Goal: Task Accomplishment & Management: Use online tool/utility

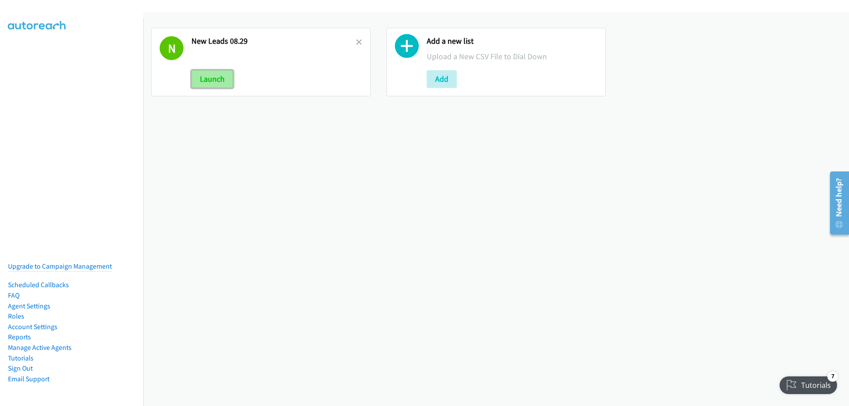
click at [206, 75] on button "Launch" at bounding box center [212, 79] width 42 height 18
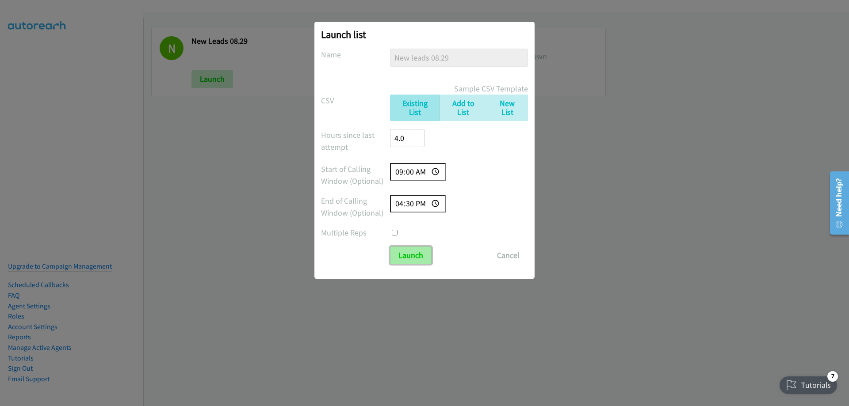
click at [407, 258] on input "Launch" at bounding box center [411, 256] width 42 height 18
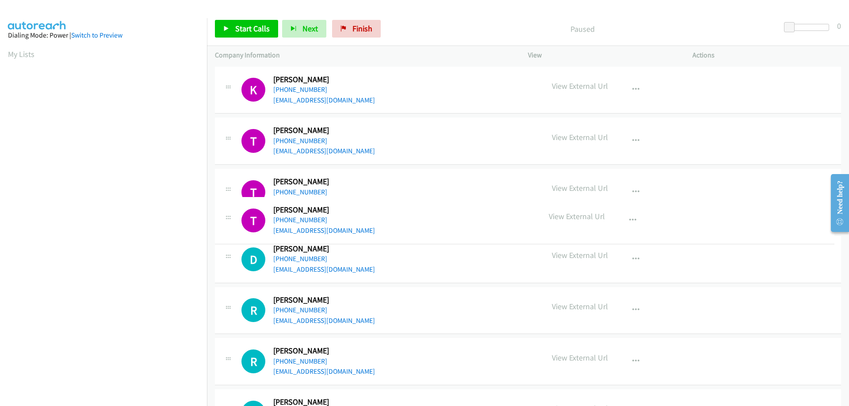
drag, startPoint x: 209, startPoint y: 242, endPoint x: 228, endPoint y: 213, distance: 34.7
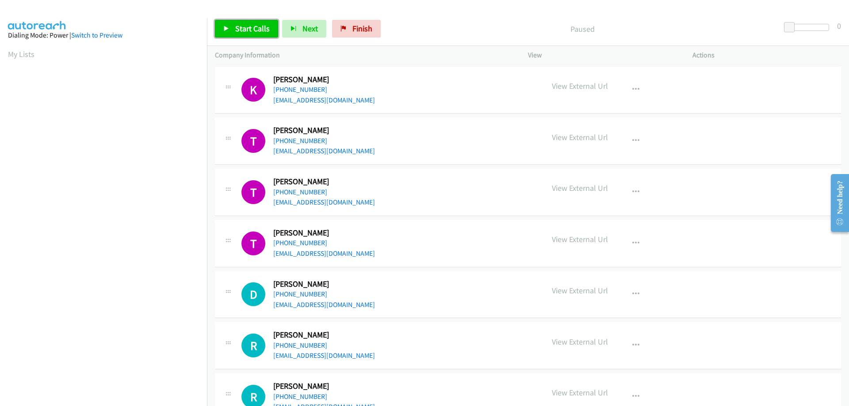
click at [242, 28] on span "Start Calls" at bounding box center [252, 28] width 34 height 10
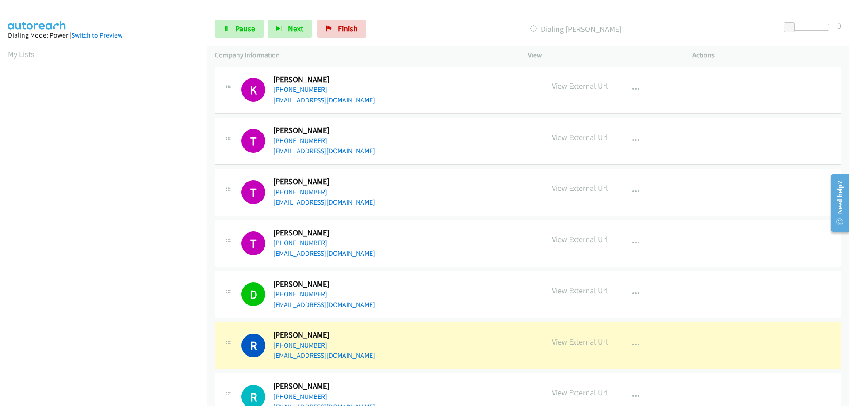
scroll to position [90, 0]
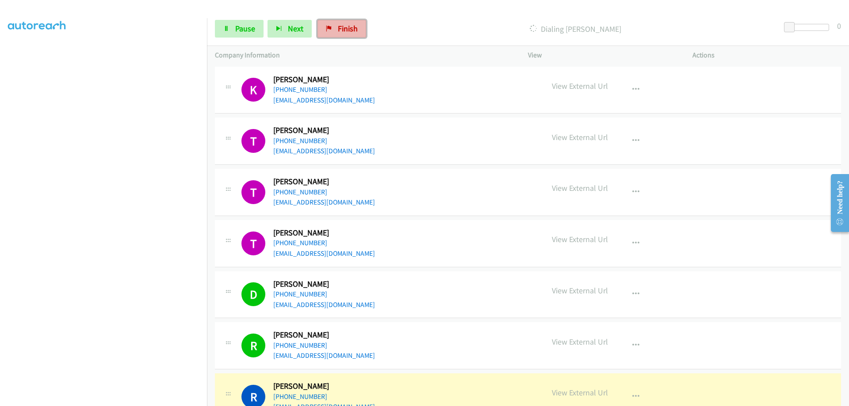
click at [343, 26] on span "Finish" at bounding box center [348, 28] width 20 height 10
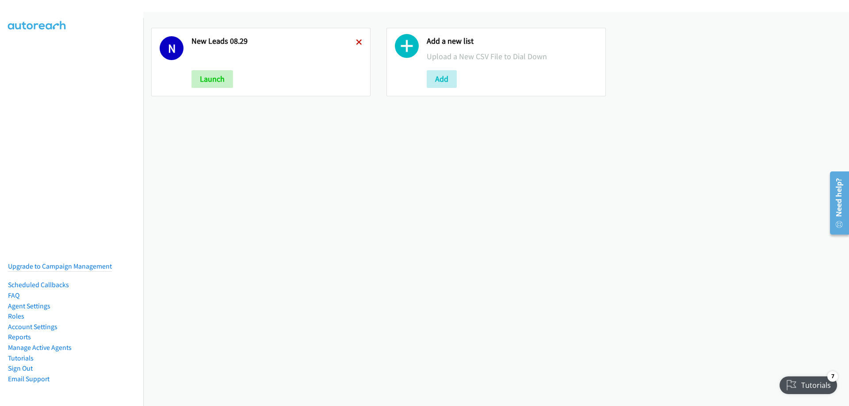
click at [356, 45] on icon at bounding box center [359, 43] width 6 height 6
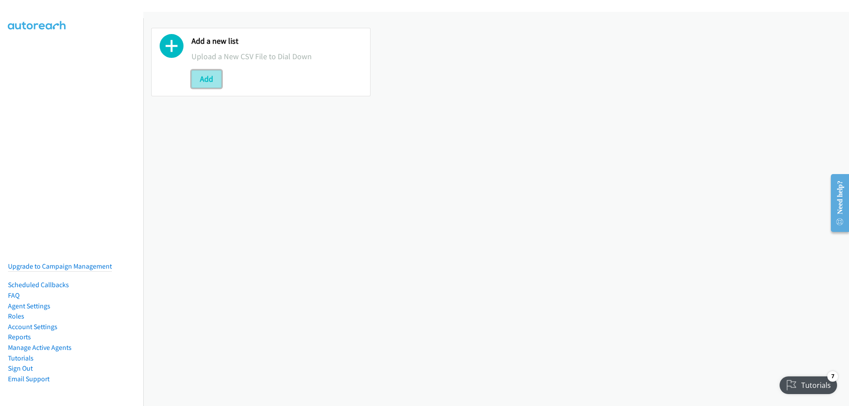
click at [192, 79] on button "Add" at bounding box center [206, 79] width 30 height 18
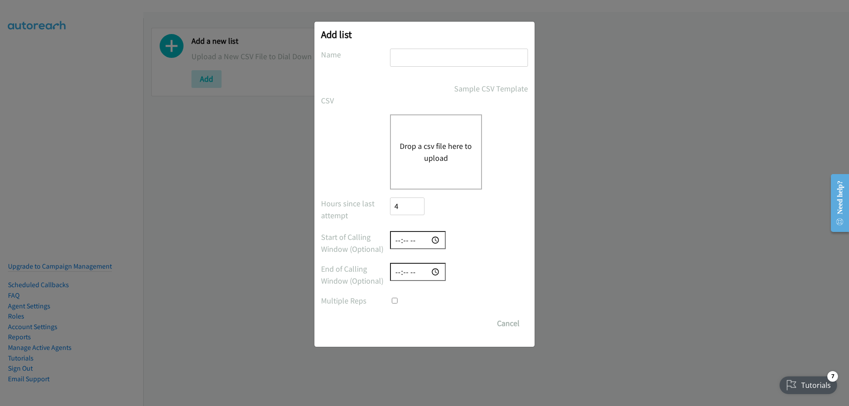
click at [417, 56] on input "text" at bounding box center [459, 58] width 138 height 18
type input "Joe follow ups 8.29"
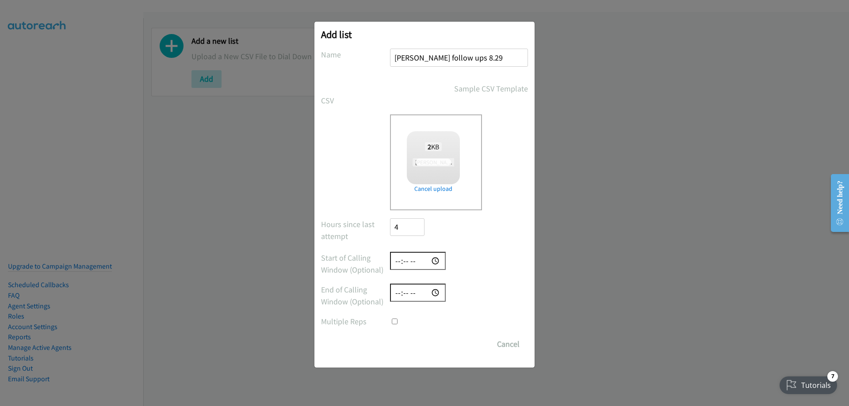
checkbox input "true"
click at [396, 262] on input "time" at bounding box center [418, 261] width 56 height 18
type input "09:00"
type input "16:30"
click at [403, 340] on input "Save List" at bounding box center [413, 344] width 46 height 18
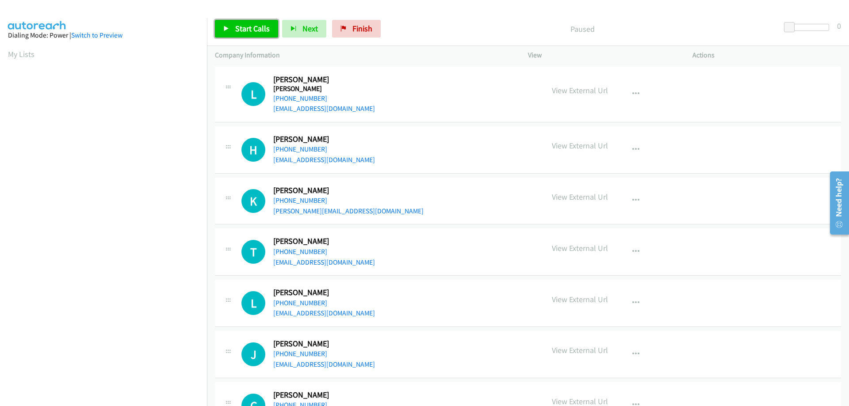
click at [245, 26] on span "Start Calls" at bounding box center [252, 28] width 34 height 10
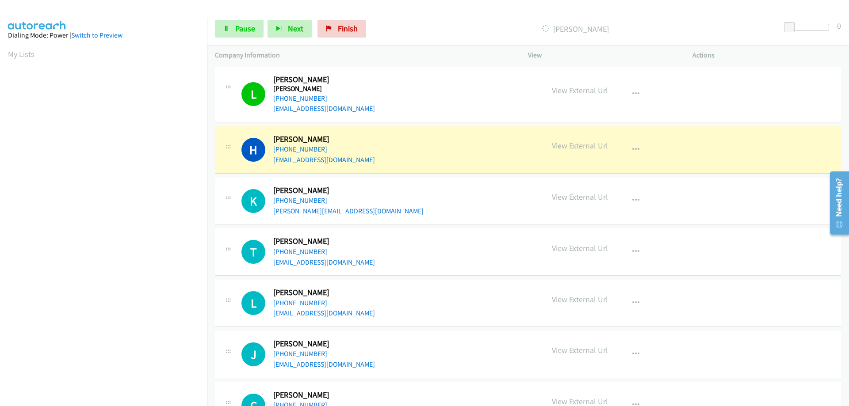
scroll to position [90, 0]
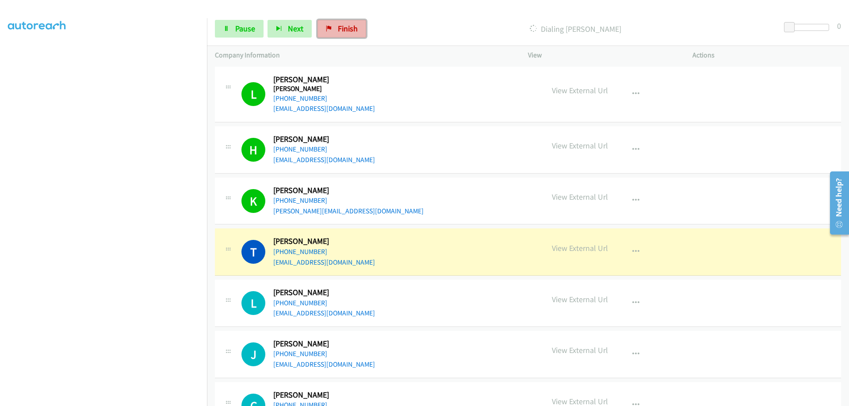
drag, startPoint x: 342, startPoint y: 24, endPoint x: 608, endPoint y: 65, distance: 269.7
click at [340, 24] on span "Finish" at bounding box center [348, 28] width 20 height 10
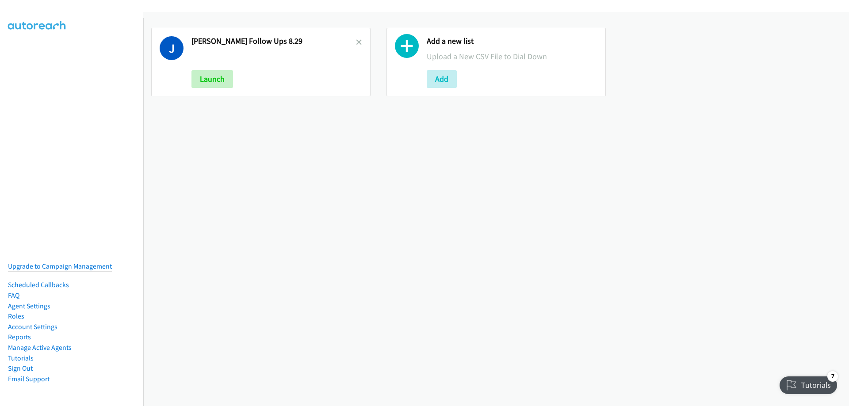
click at [356, 38] on link at bounding box center [359, 42] width 6 height 10
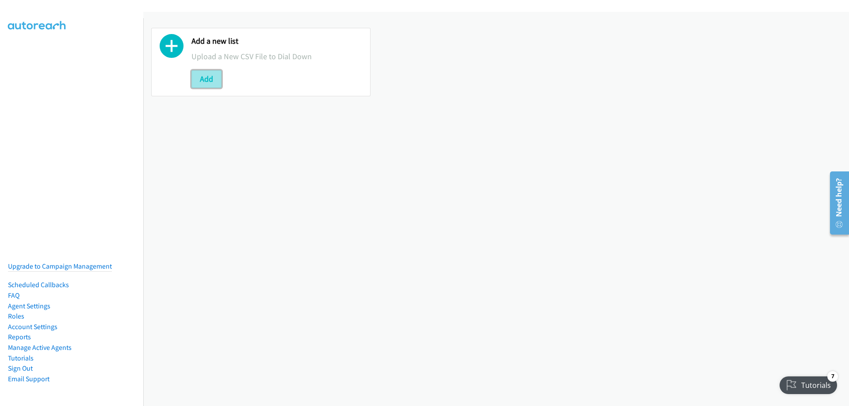
click at [200, 85] on button "Add" at bounding box center [206, 79] width 30 height 18
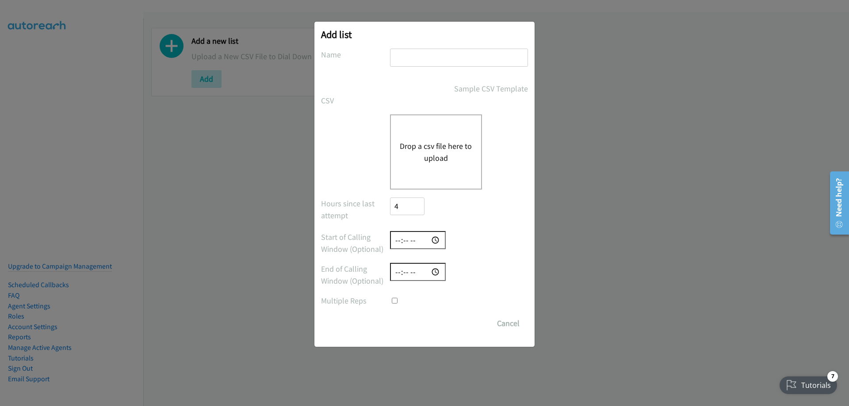
click at [438, 48] on div "Add list No phone fields were returned for that Report or List View Please uplo…" at bounding box center [424, 184] width 220 height 325
click at [438, 49] on input "text" at bounding box center [459, 58] width 138 height 18
type input "New leads 08.29"
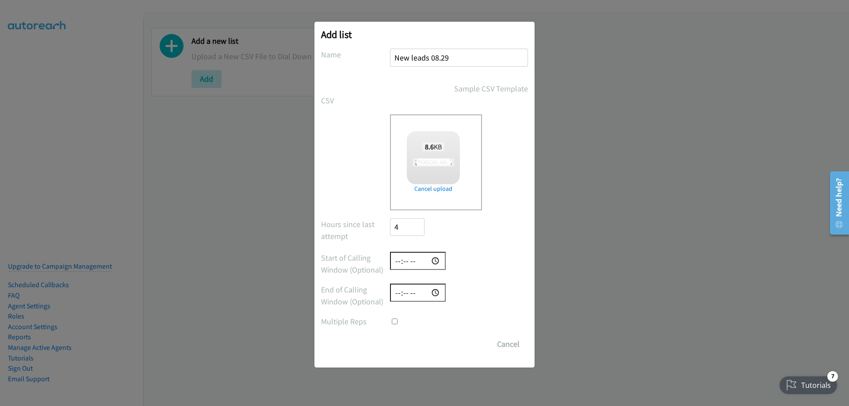
checkbox input "true"
click at [413, 346] on input "Save List" at bounding box center [413, 344] width 46 height 18
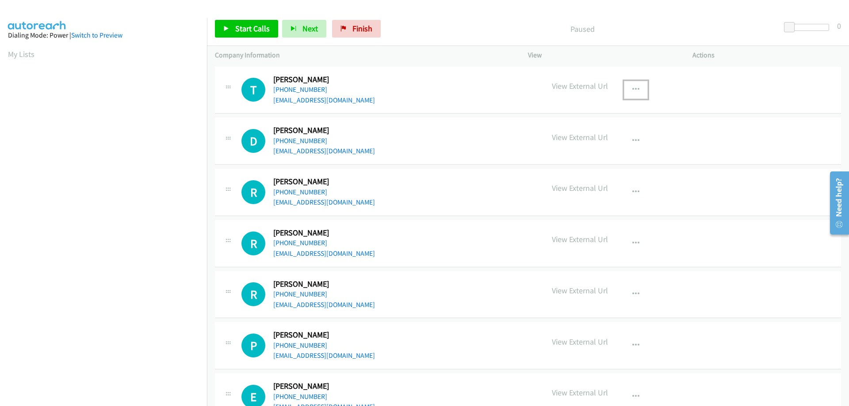
click at [632, 89] on icon "button" at bounding box center [635, 89] width 7 height 7
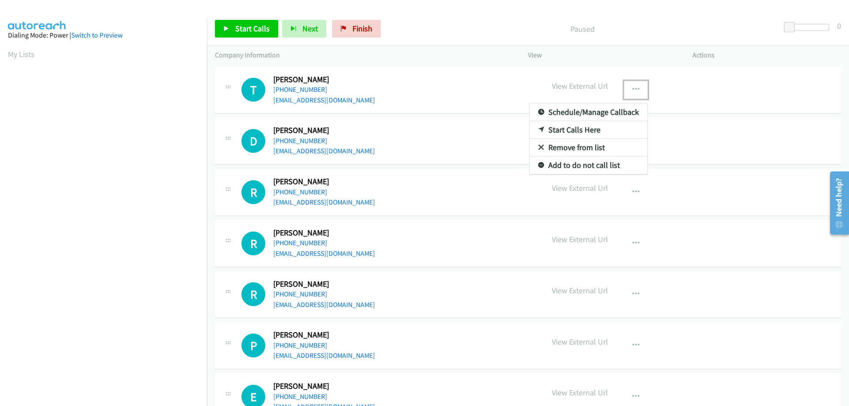
click at [386, 134] on div at bounding box center [424, 203] width 849 height 406
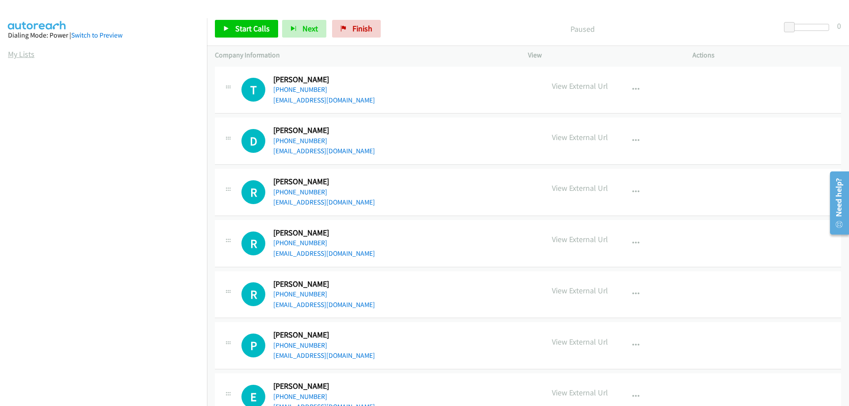
click at [24, 55] on link "My Lists" at bounding box center [21, 54] width 27 height 10
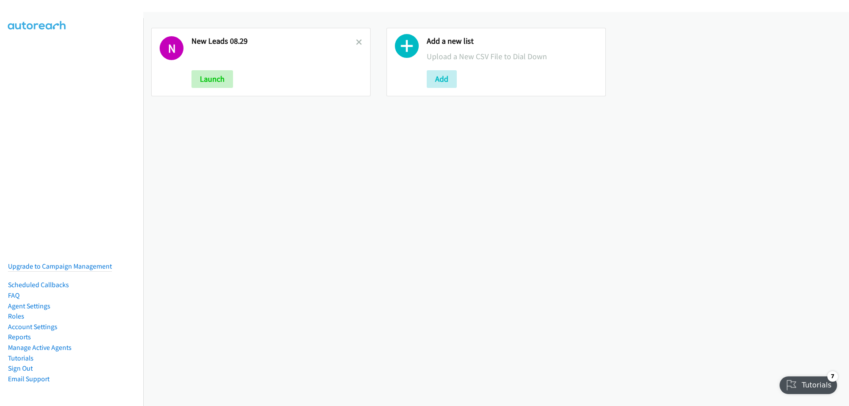
click at [360, 40] on div "N New Leads 08.29 Launch" at bounding box center [260, 62] width 219 height 69
click at [356, 41] on icon at bounding box center [359, 43] width 6 height 6
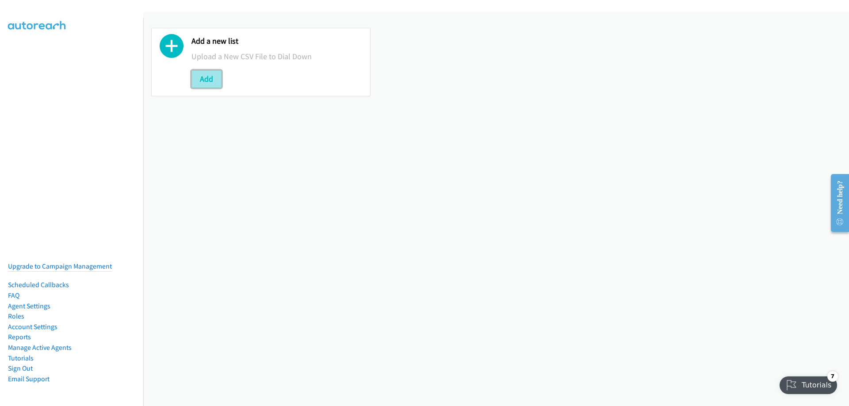
click at [195, 77] on button "Add" at bounding box center [206, 79] width 30 height 18
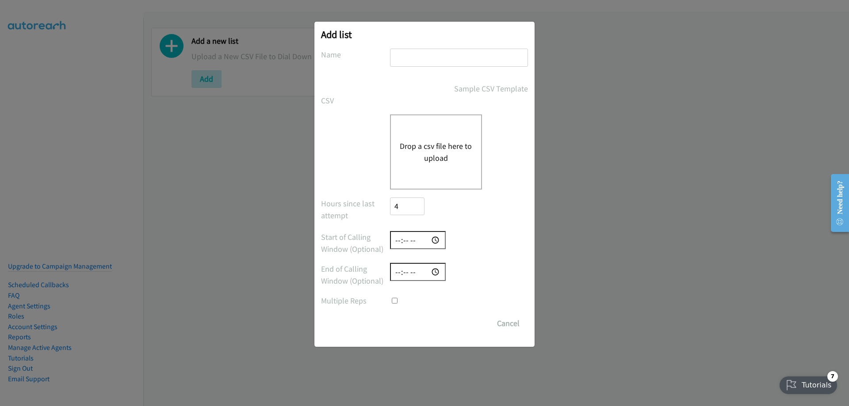
click at [400, 57] on input "text" at bounding box center [459, 58] width 138 height 18
type input "New leads 08.29"
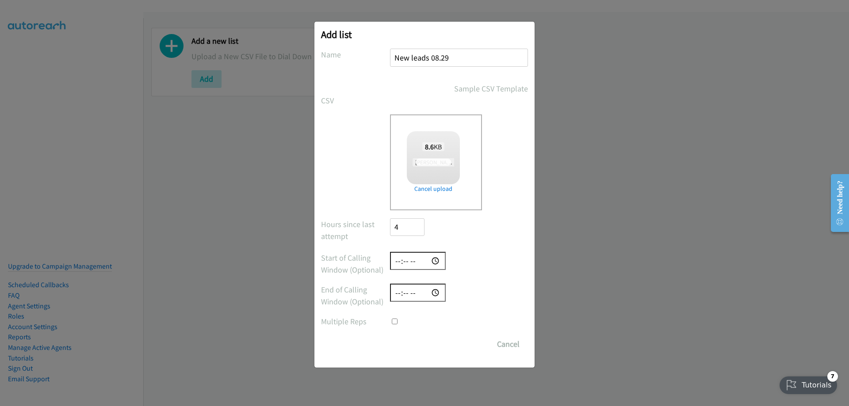
checkbox input "true"
click at [414, 339] on input "Save List" at bounding box center [413, 344] width 46 height 18
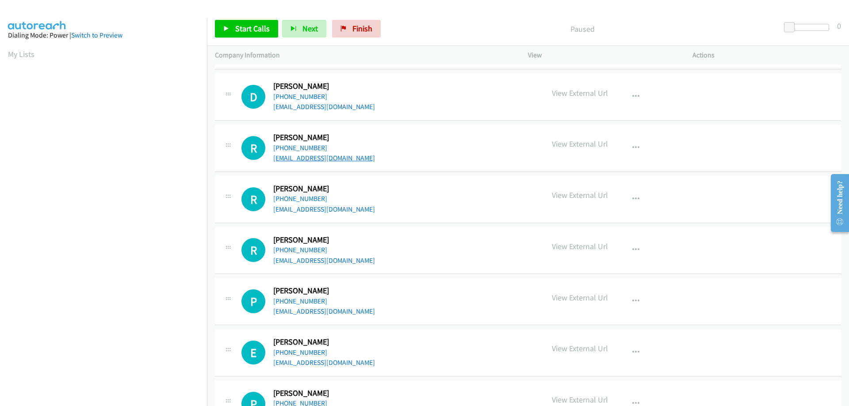
scroll to position [88, 0]
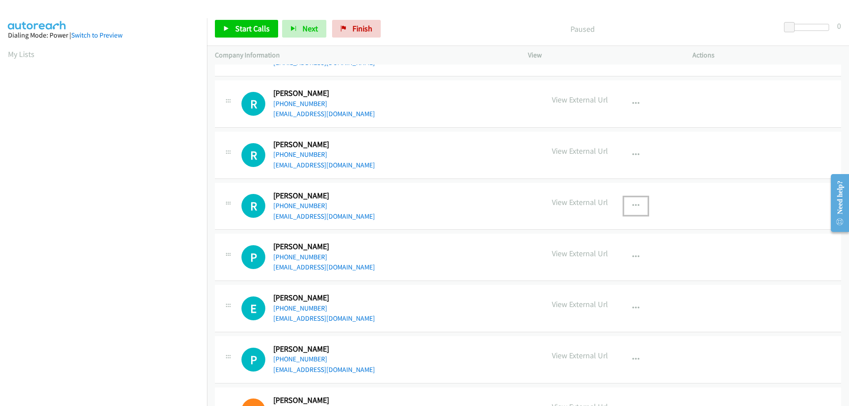
click at [632, 207] on icon "button" at bounding box center [635, 205] width 7 height 7
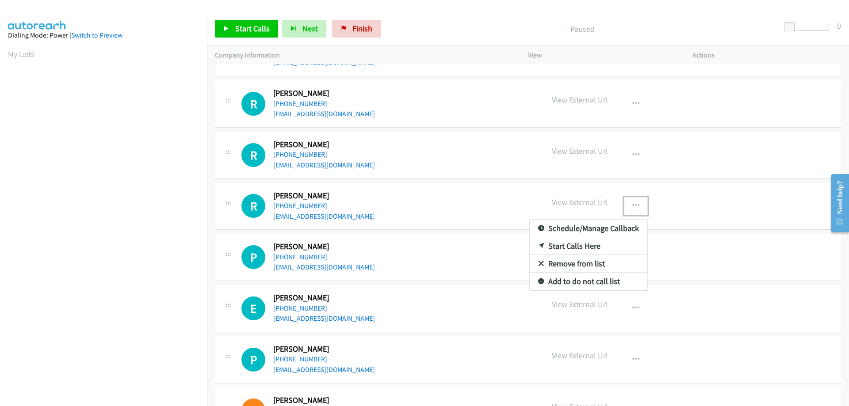
click at [583, 247] on link "Start Calls Here" at bounding box center [589, 246] width 118 height 18
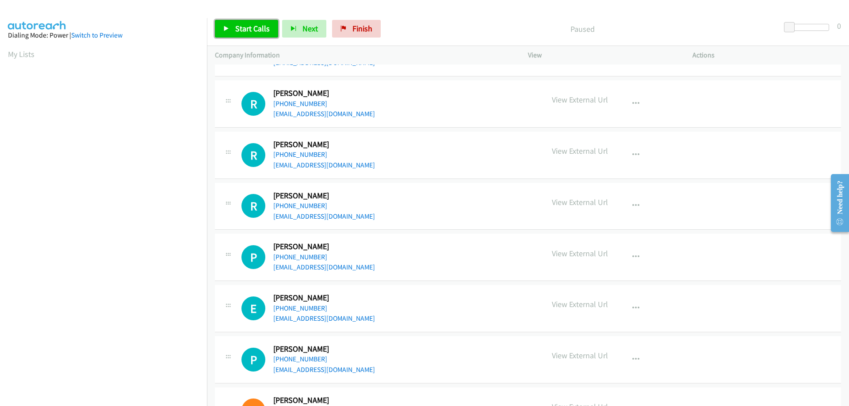
click at [240, 26] on span "Start Calls" at bounding box center [252, 28] width 34 height 10
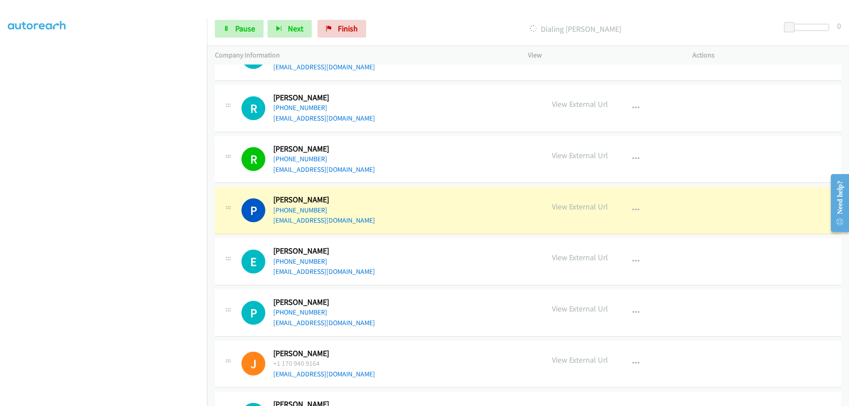
scroll to position [177, 0]
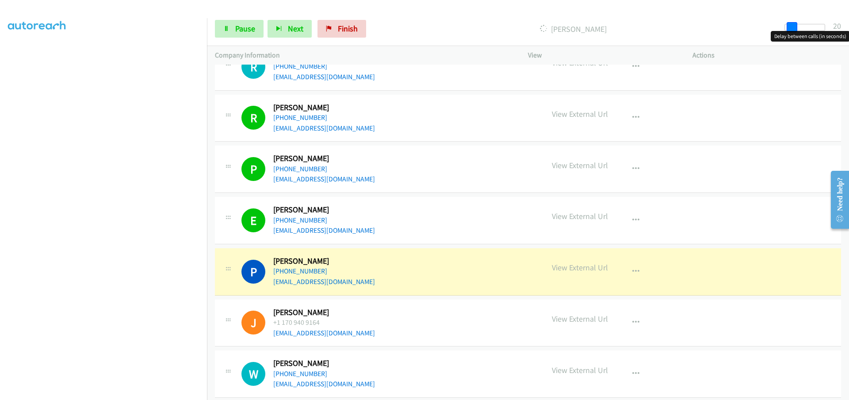
drag, startPoint x: 792, startPoint y: 30, endPoint x: 798, endPoint y: 27, distance: 6.3
click at [797, 28] on div at bounding box center [804, 27] width 41 height 7
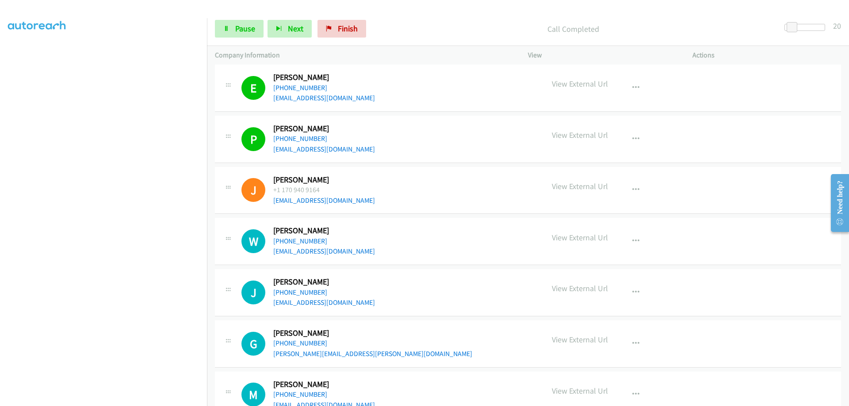
scroll to position [309, 0]
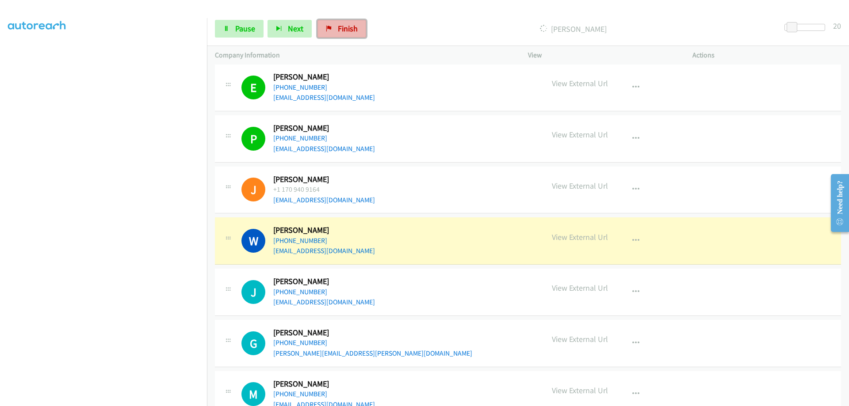
click at [338, 28] on span "Finish" at bounding box center [348, 28] width 20 height 10
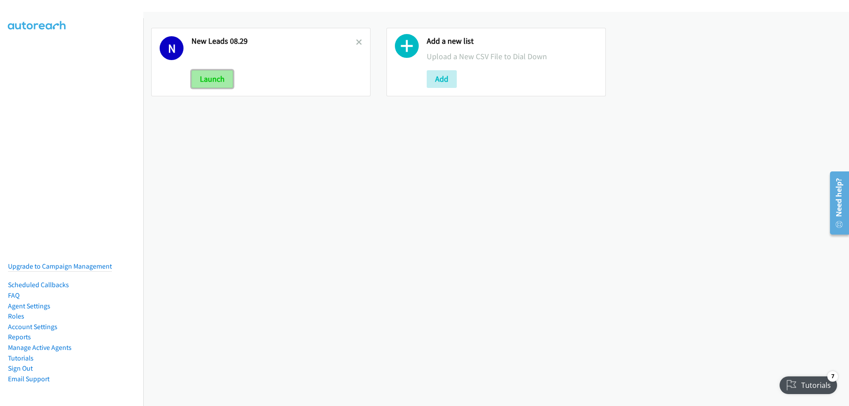
click at [210, 80] on button "Launch" at bounding box center [212, 79] width 42 height 18
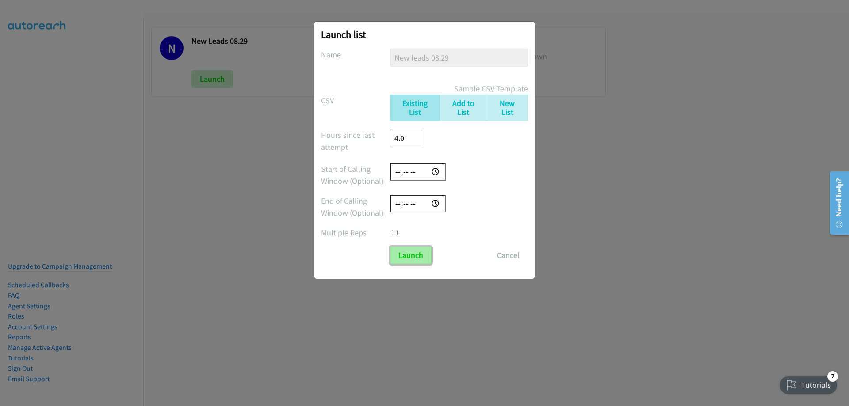
click at [402, 252] on input "Launch" at bounding box center [411, 256] width 42 height 18
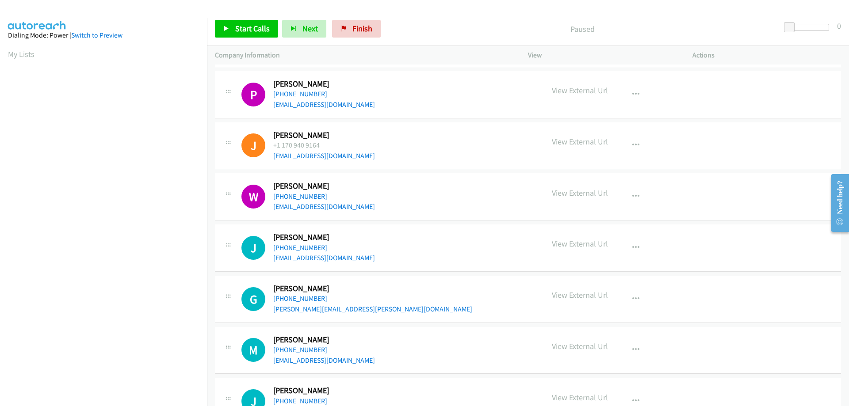
scroll to position [398, 0]
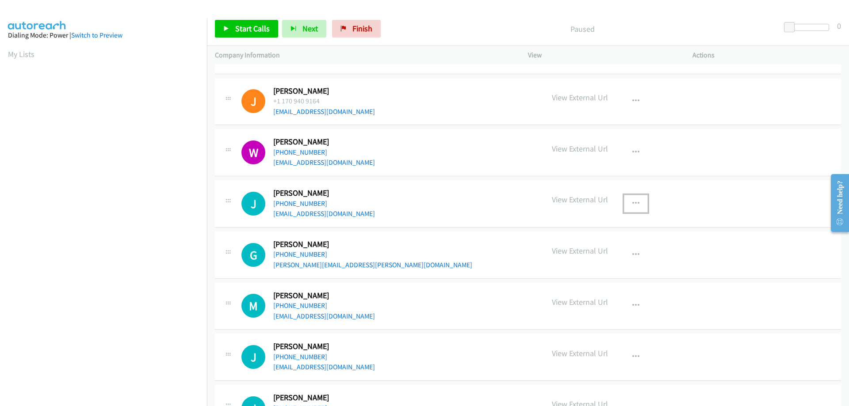
click at [634, 198] on button "button" at bounding box center [636, 204] width 24 height 18
click at [581, 246] on link "Start Calls Here" at bounding box center [589, 244] width 118 height 18
click at [247, 30] on span "Start Calls" at bounding box center [252, 28] width 34 height 10
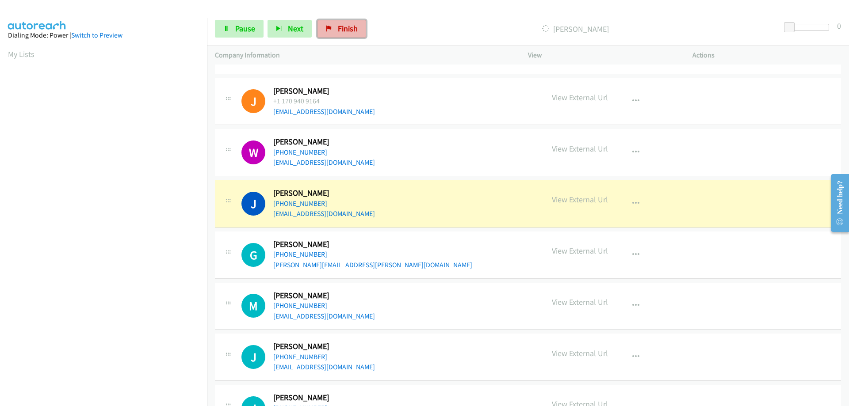
click at [338, 26] on span "Finish" at bounding box center [348, 28] width 20 height 10
drag, startPoint x: 357, startPoint y: 31, endPoint x: 464, endPoint y: 31, distance: 107.0
click at [357, 31] on link "Finish" at bounding box center [341, 29] width 49 height 18
